Goal: Book appointment/travel/reservation

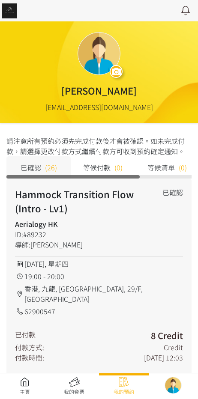
click at [36, 391] on link at bounding box center [25, 386] width 50 height 19
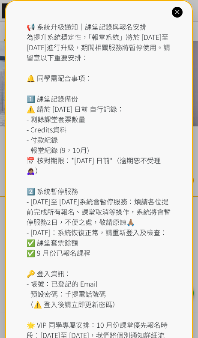
click at [179, 8] on icon at bounding box center [177, 12] width 8 height 8
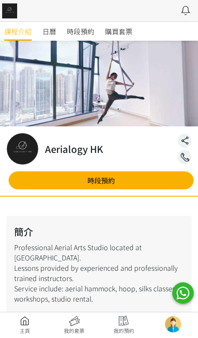
click at [79, 33] on span "時段預約" at bounding box center [80, 31] width 27 height 10
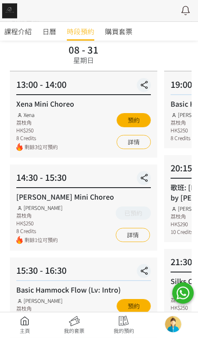
scroll to position [63, 0]
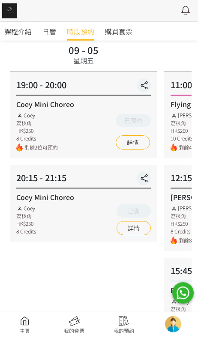
click at [129, 145] on link "詳情" at bounding box center [133, 142] width 34 height 14
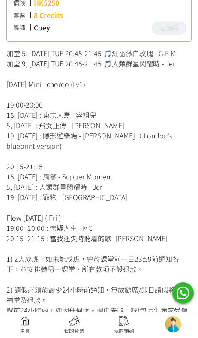
scroll to position [273, 0]
